Goal: Navigation & Orientation: Go to known website

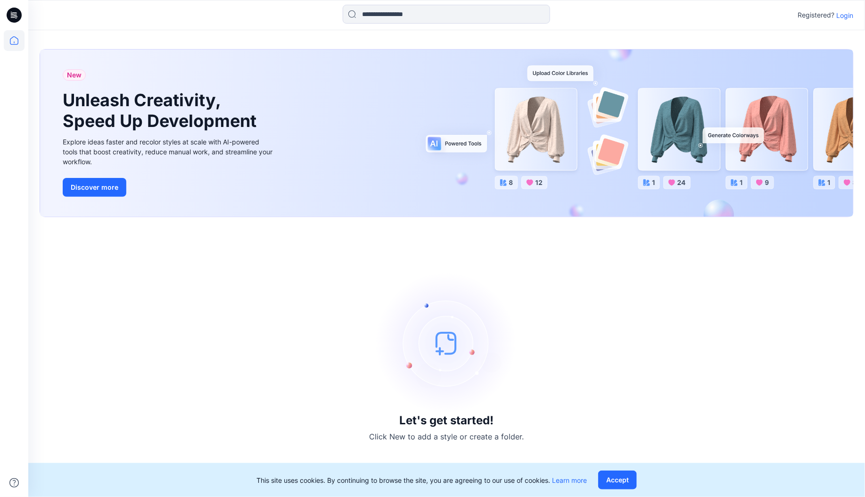
click at [845, 17] on p "Login" at bounding box center [845, 15] width 17 height 10
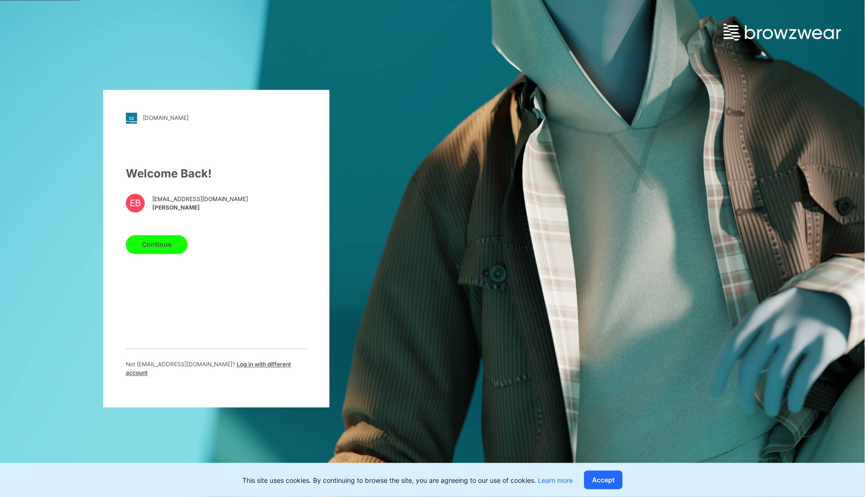
click at [173, 242] on button "Continue" at bounding box center [157, 244] width 62 height 19
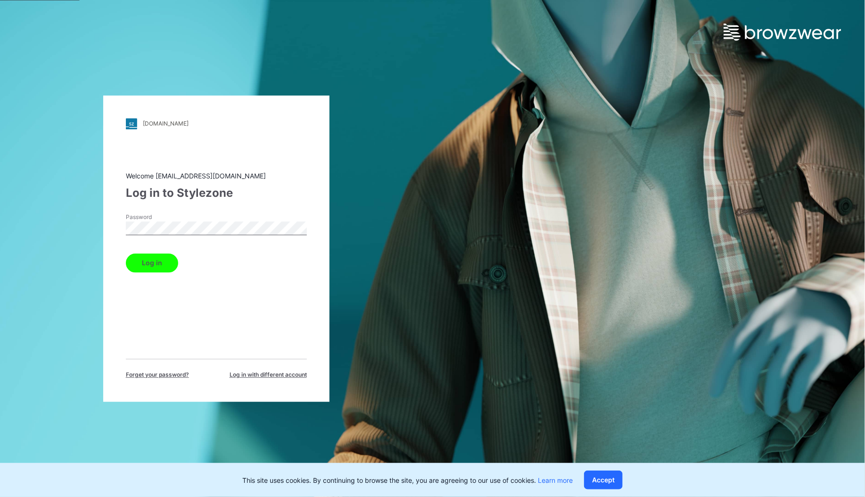
click at [157, 258] on button "Log in" at bounding box center [152, 262] width 52 height 19
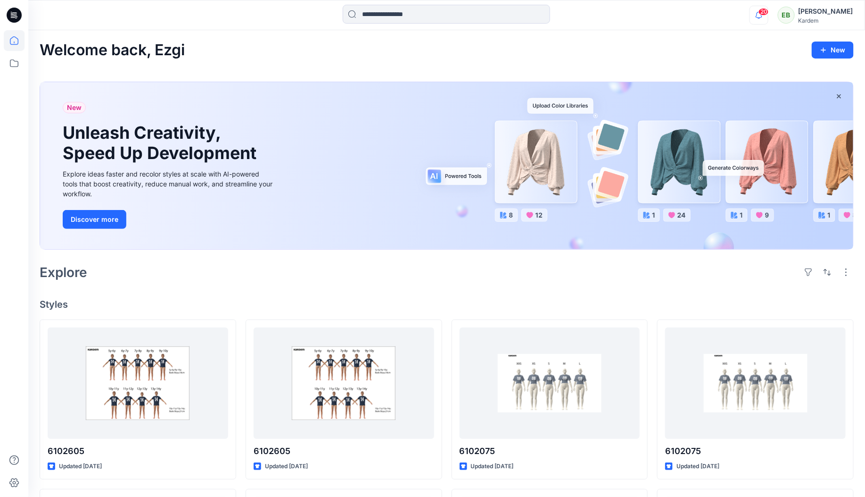
click at [768, 16] on icon "button" at bounding box center [759, 15] width 18 height 19
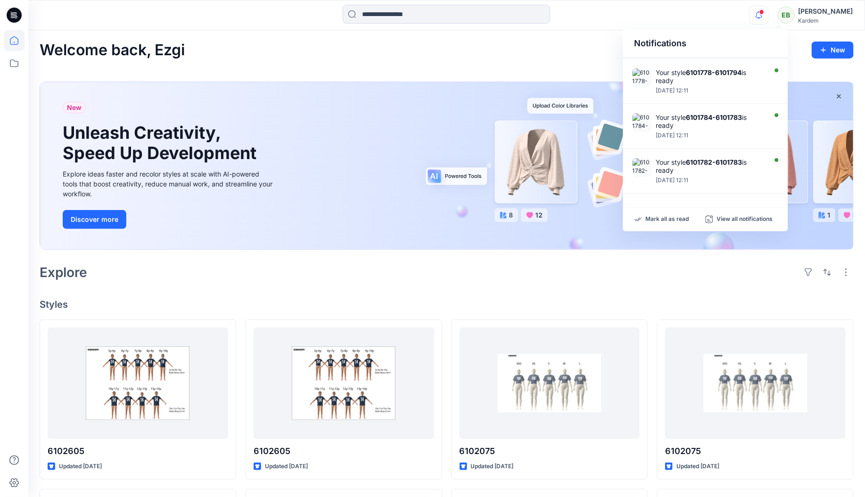
scroll to position [279, 0]
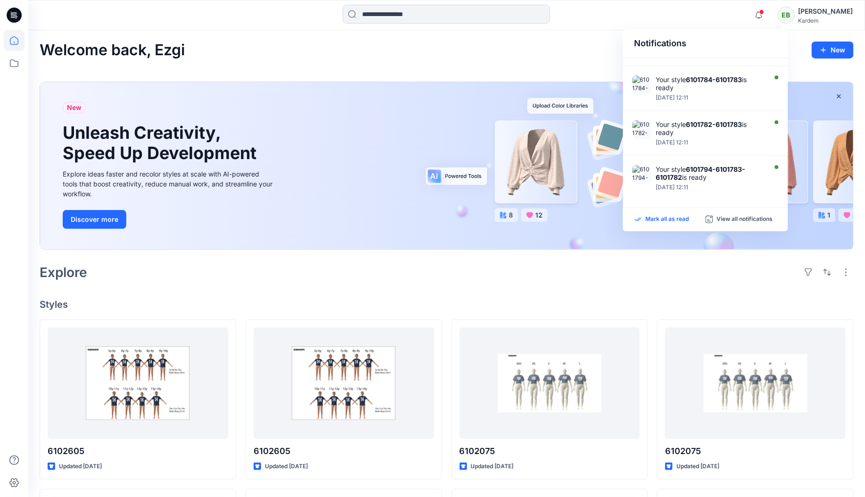
click at [682, 220] on p "Mark all as read" at bounding box center [667, 219] width 43 height 8
click at [540, 276] on div "Explore" at bounding box center [447, 272] width 815 height 23
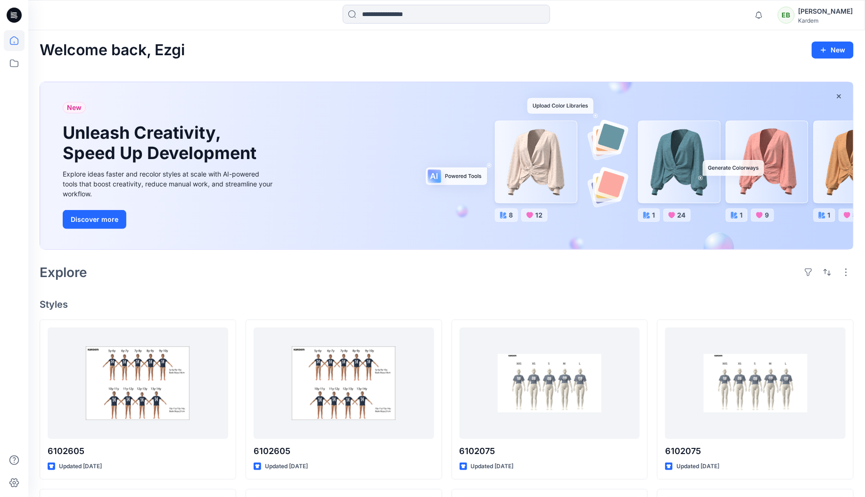
scroll to position [181, 0]
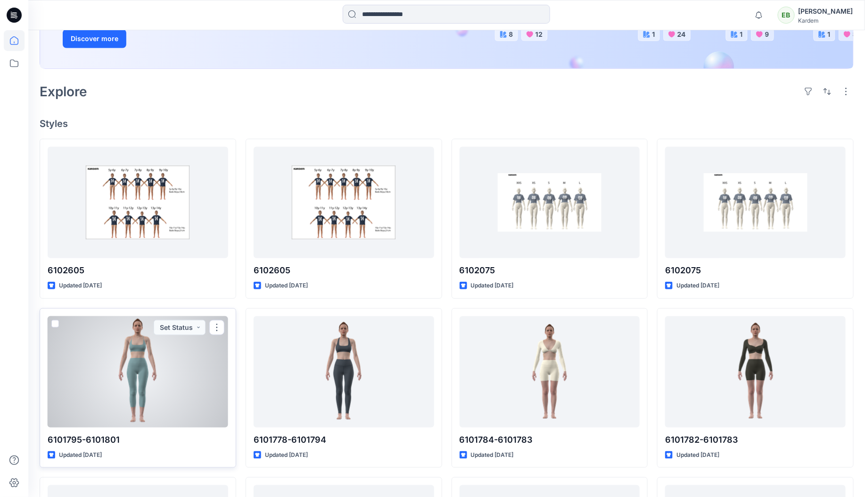
click at [150, 341] on div at bounding box center [138, 371] width 181 height 111
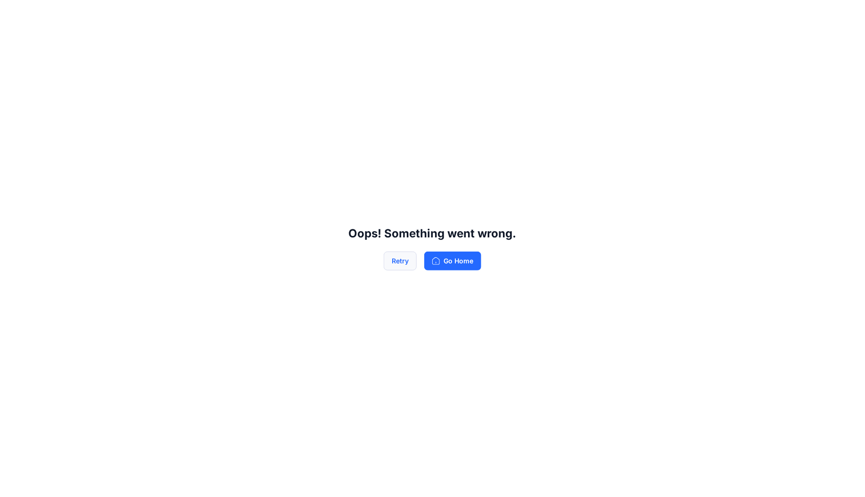
click at [399, 268] on button "Retry" at bounding box center [400, 260] width 33 height 19
click at [442, 257] on button "Go Home" at bounding box center [452, 260] width 57 height 19
click at [456, 266] on button "Go Home" at bounding box center [452, 260] width 57 height 19
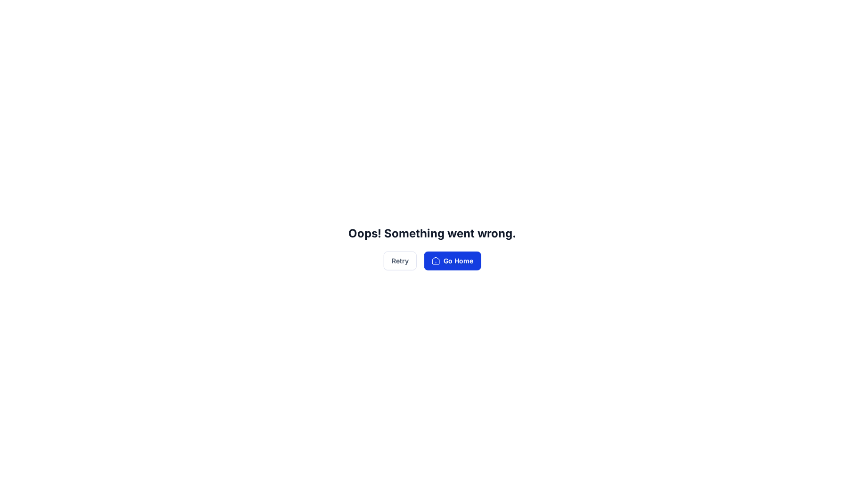
click at [456, 266] on button "Go Home" at bounding box center [452, 260] width 57 height 19
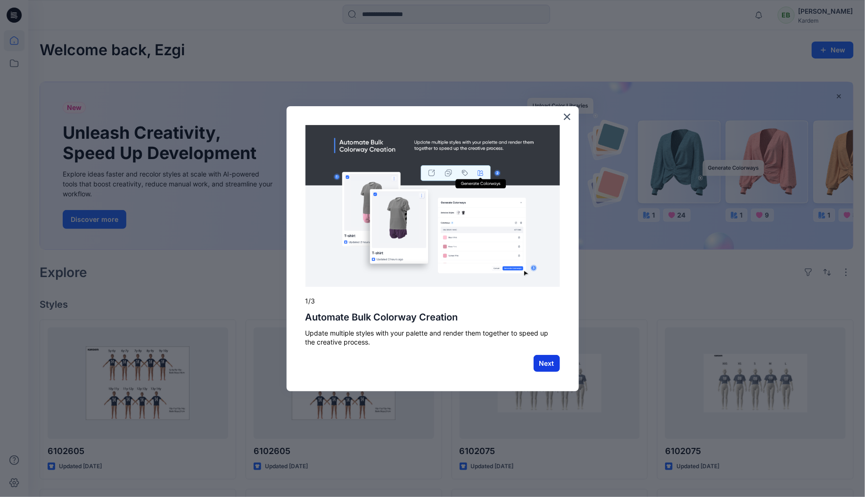
click at [549, 363] on button "Next" at bounding box center [547, 363] width 26 height 17
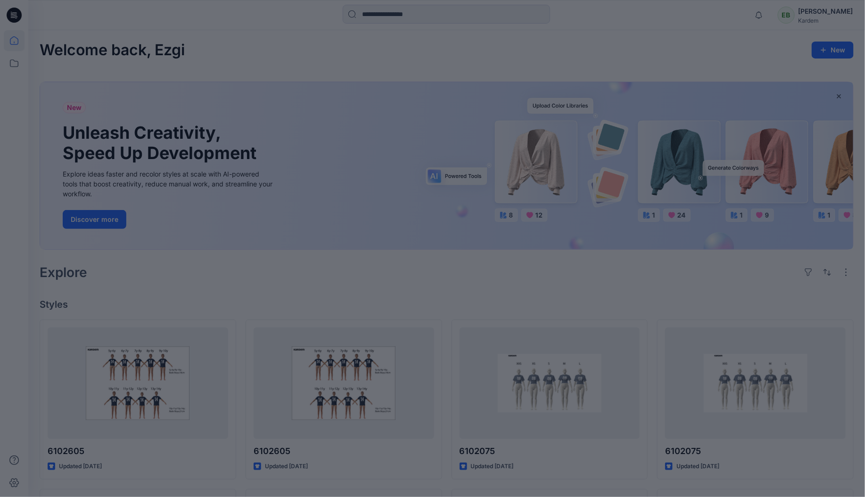
click at [549, 363] on div at bounding box center [432, 248] width 865 height 497
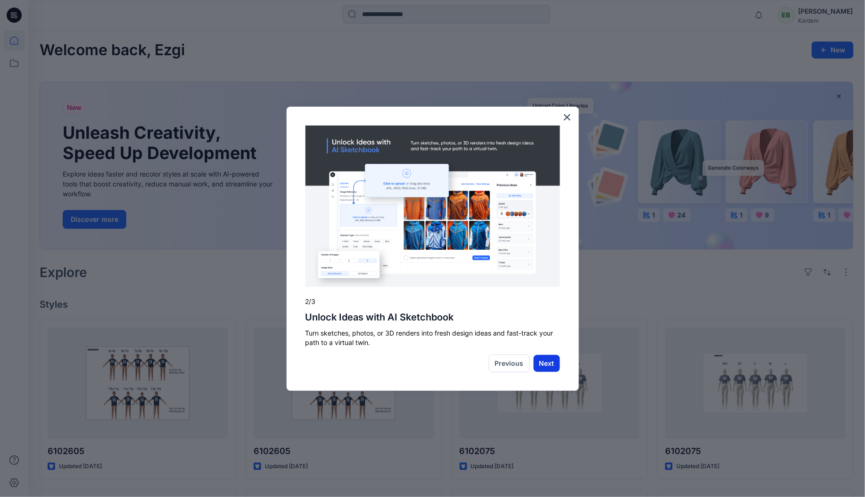
click at [550, 361] on button "Next" at bounding box center [547, 363] width 26 height 17
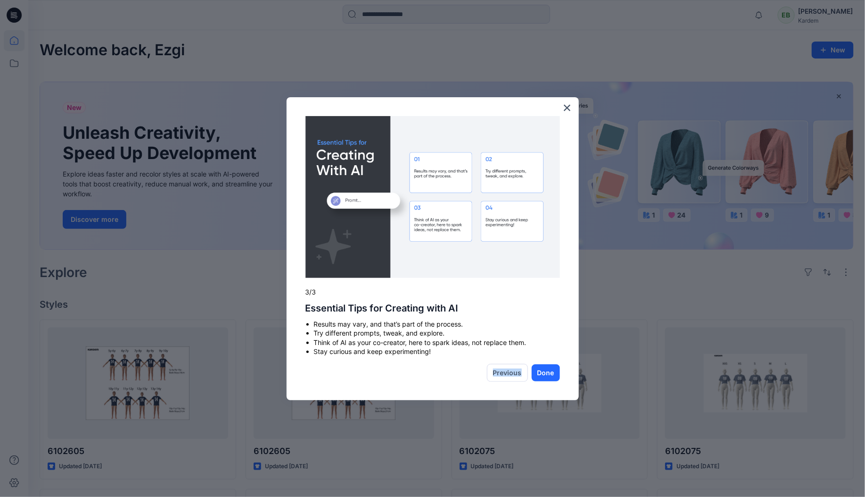
click at [550, 361] on div "× 3/3 Essential Tips for Creating with AI Results may vary, and that’s part of …" at bounding box center [433, 248] width 292 height 303
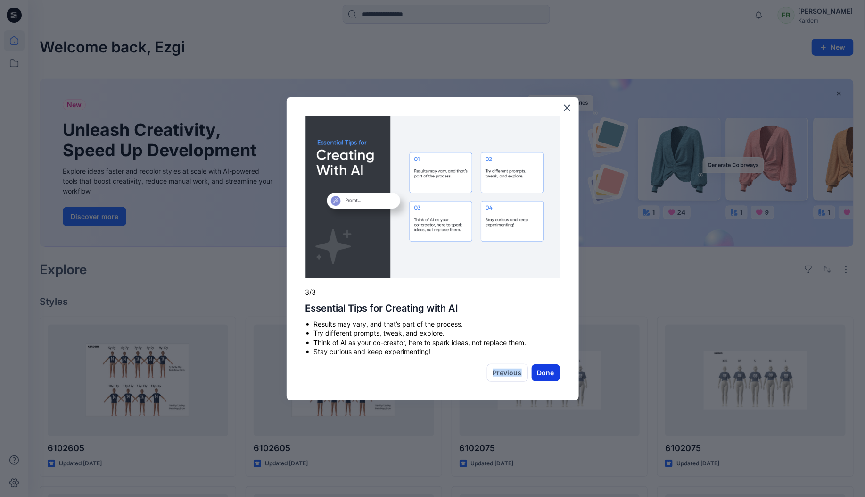
click at [548, 369] on button "Done" at bounding box center [546, 372] width 28 height 17
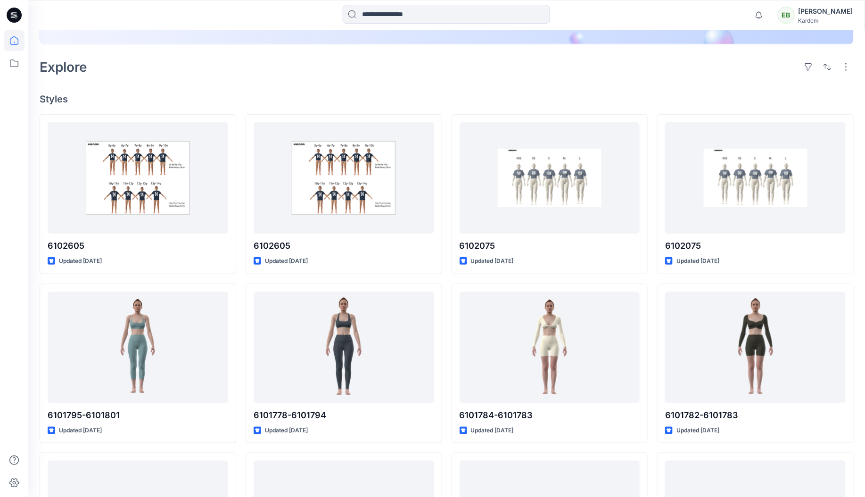
scroll to position [233, 0]
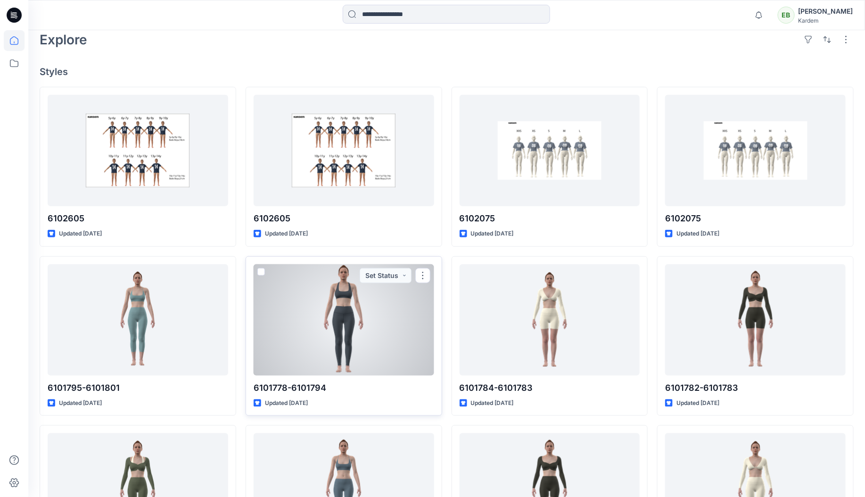
click at [325, 295] on div at bounding box center [344, 319] width 181 height 111
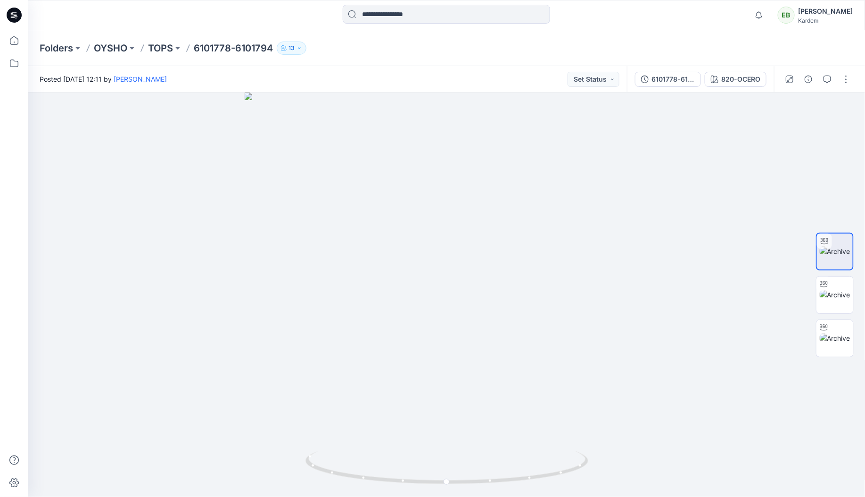
click at [11, 10] on icon at bounding box center [14, 15] width 15 height 15
